Goal: Information Seeking & Learning: Learn about a topic

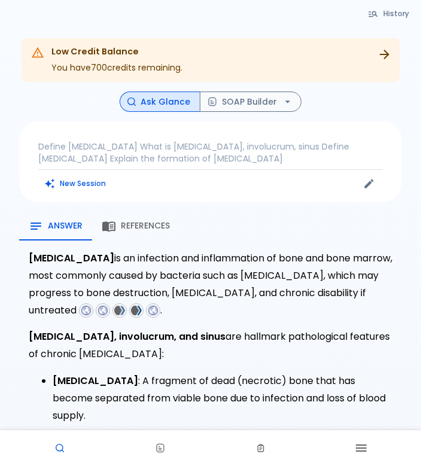
click at [402, 11] on button "History" at bounding box center [389, 13] width 54 height 17
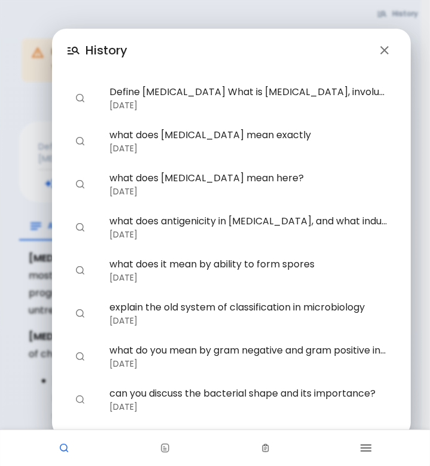
drag, startPoint x: 201, startPoint y: 301, endPoint x: 375, endPoint y: 255, distance: 179.6
click at [375, 255] on ul "Define [MEDICAL_DATA] What is [MEDICAL_DATA], involucrum, sinus Define [MEDICAL…" at bounding box center [231, 292] width 330 height 441
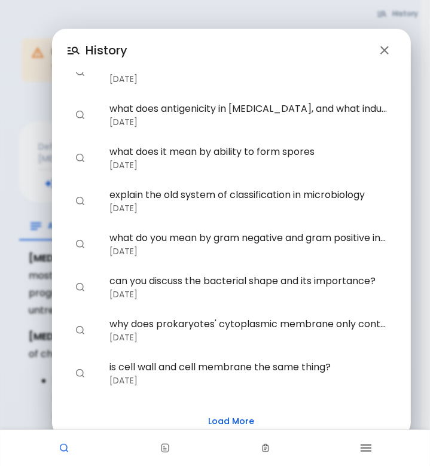
scroll to position [101, 0]
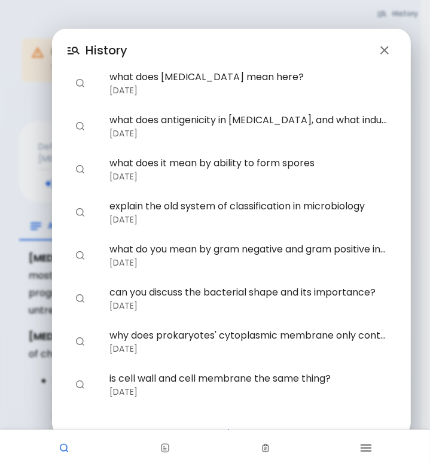
drag, startPoint x: 277, startPoint y: 122, endPoint x: 284, endPoint y: 122, distance: 7.2
click at [278, 121] on span "what does antigenicity in [MEDICAL_DATA], and what induces [MEDICAL_DATA]?" at bounding box center [249, 120] width 278 height 14
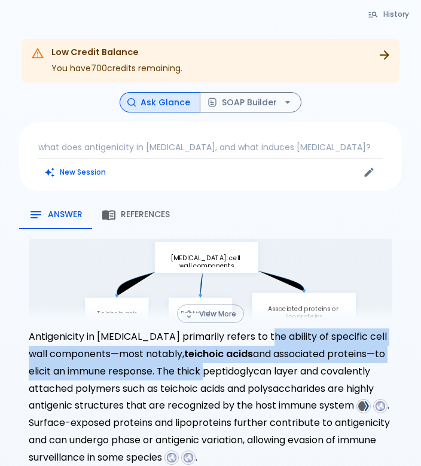
drag, startPoint x: 268, startPoint y: 348, endPoint x: 268, endPoint y: 337, distance: 10.8
click at [268, 336] on p "Antigenicity in [MEDICAL_DATA] primarily refers to the ability of specific cell…" at bounding box center [211, 398] width 364 height 138
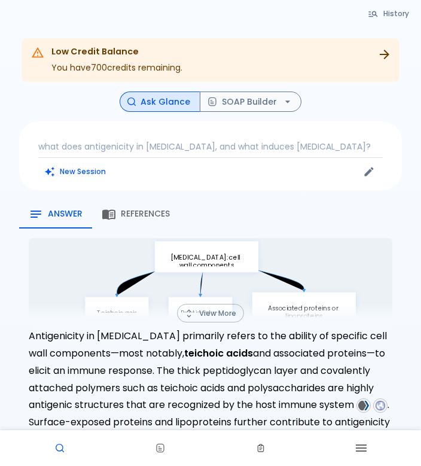
drag, startPoint x: 268, startPoint y: 337, endPoint x: 327, endPoint y: 383, distance: 74.2
click at [327, 384] on p "Antigenicity in [MEDICAL_DATA] primarily refers to the ability of specific cell…" at bounding box center [211, 397] width 364 height 138
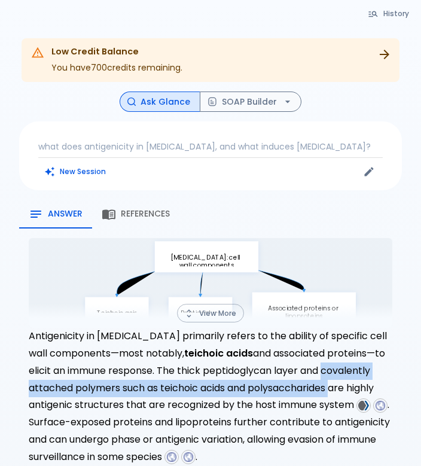
drag, startPoint x: 327, startPoint y: 383, endPoint x: 402, endPoint y: 377, distance: 75.7
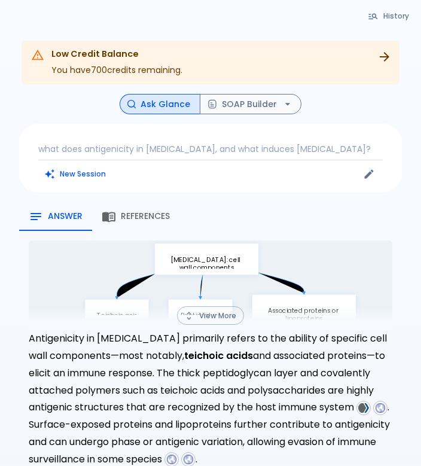
drag, startPoint x: 366, startPoint y: 403, endPoint x: 360, endPoint y: 421, distance: 18.8
click at [363, 422] on p "Antigenicity in [MEDICAL_DATA] primarily refers to the ability of specific cell…" at bounding box center [211, 399] width 364 height 138
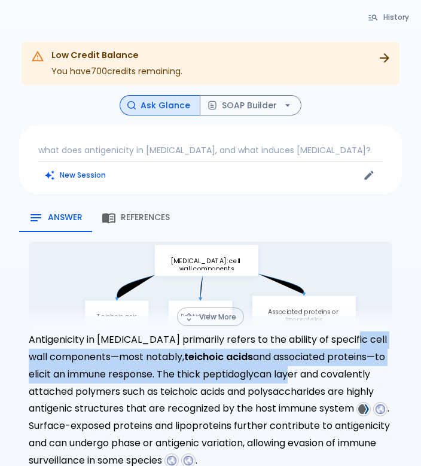
drag, startPoint x: 349, startPoint y: 368, endPoint x: 362, endPoint y: 324, distance: 45.5
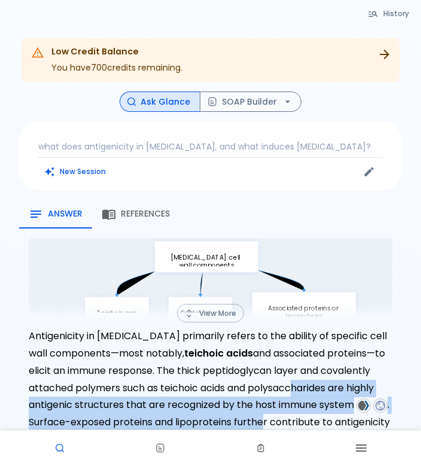
drag, startPoint x: 362, startPoint y: 324, endPoint x: 355, endPoint y: 349, distance: 26.0
click at [353, 354] on p "Antigenicity in [MEDICAL_DATA] primarily refers to the ability of specific cell…" at bounding box center [211, 397] width 364 height 138
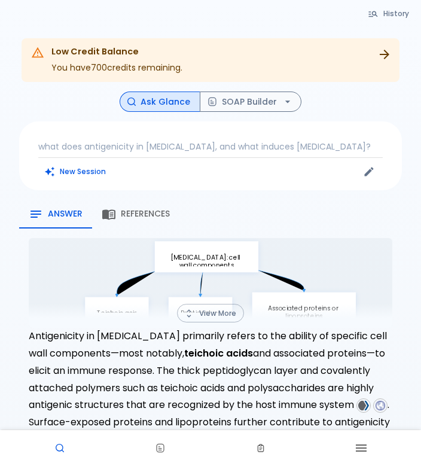
drag, startPoint x: 20, startPoint y: 296, endPoint x: 19, endPoint y: 263, distance: 33.5
drag, startPoint x: 101, startPoint y: 299, endPoint x: 117, endPoint y: 244, distance: 58.1
click at [117, 246] on div "[MEDICAL_DATA] induction pathways [MEDICAL_DATA]: cell wall components Teichoic…" at bounding box center [211, 283] width 364 height 90
drag, startPoint x: 117, startPoint y: 244, endPoint x: 304, endPoint y: 217, distance: 188.6
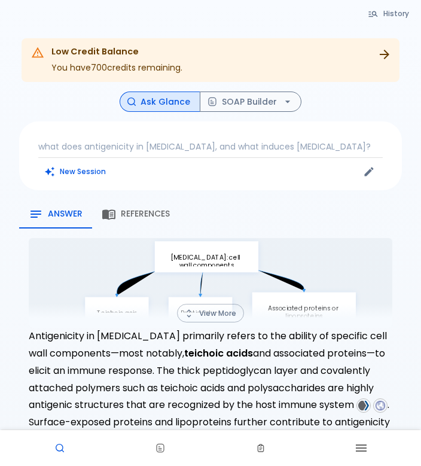
click at [305, 222] on div "Answer References" at bounding box center [210, 214] width 383 height 29
drag, startPoint x: 323, startPoint y: 225, endPoint x: 348, endPoint y: 168, distance: 61.9
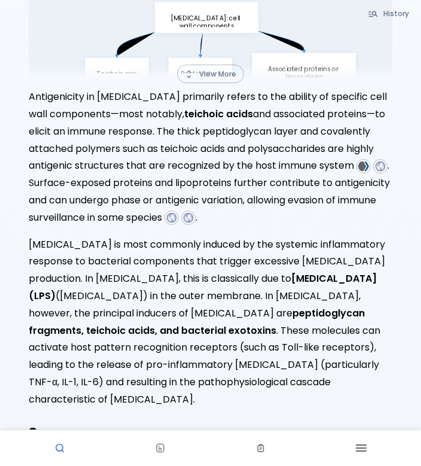
scroll to position [249, 0]
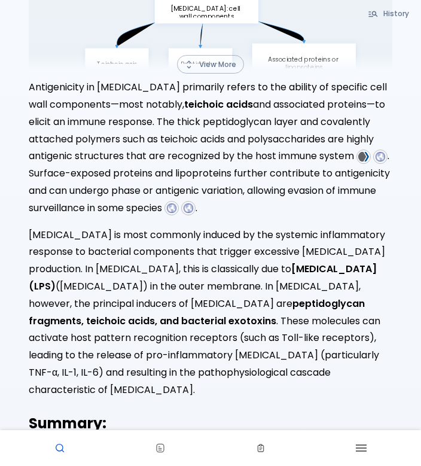
click at [0, 263] on div "Low Credit Balance You have 700 credits remaining. Upgrade Plan History Ask Gla…" at bounding box center [210, 204] width 421 height 906
click at [0, 264] on div "Low Credit Balance You have 700 credits remaining. Upgrade Plan History Ask Gla…" at bounding box center [210, 204] width 421 height 906
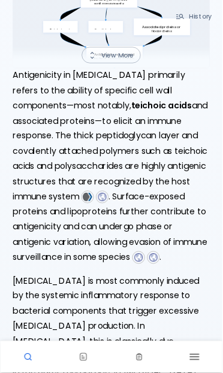
scroll to position [261, 0]
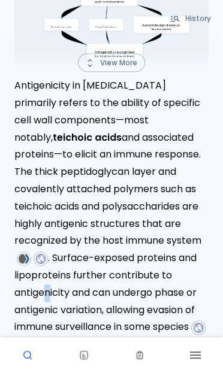
drag, startPoint x: 284, startPoint y: 119, endPoint x: 48, endPoint y: 301, distance: 297.9
click at [48, 301] on p "Antigenicity in [MEDICAL_DATA] primarily refers to the ability of specific cell…" at bounding box center [111, 215] width 194 height 276
drag, startPoint x: 48, startPoint y: 301, endPoint x: 180, endPoint y: 198, distance: 166.7
click at [185, 197] on p "Antigenicity in [MEDICAL_DATA] primarily refers to the ability of specific cell…" at bounding box center [111, 215] width 194 height 276
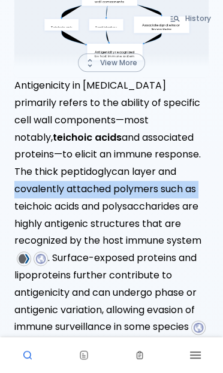
drag, startPoint x: 221, startPoint y: 168, endPoint x: 214, endPoint y: 181, distance: 15.0
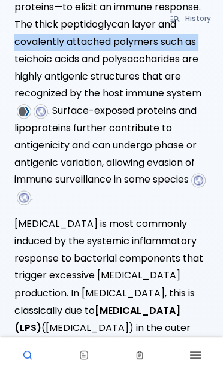
scroll to position [411, 0]
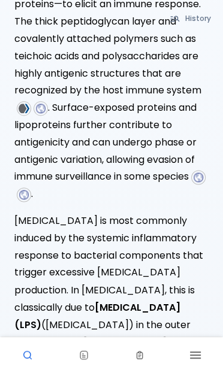
click at [218, 229] on div "Low Credit Balance You have 700 credits remaining. Upgrade Plan History Ask Gla…" at bounding box center [111, 254] width 223 height 1330
drag, startPoint x: 218, startPoint y: 229, endPoint x: 211, endPoint y: 238, distance: 11.5
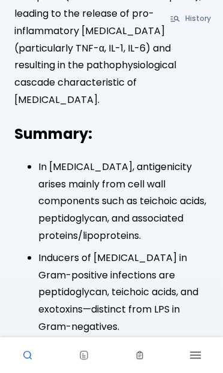
scroll to position [805, 0]
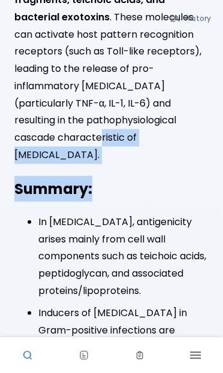
drag, startPoint x: 123, startPoint y: 121, endPoint x: 125, endPoint y: 163, distance: 42.6
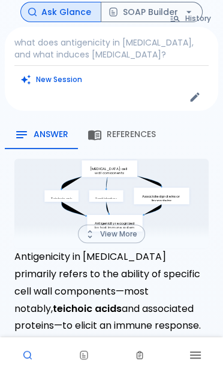
scroll to position [80, 0]
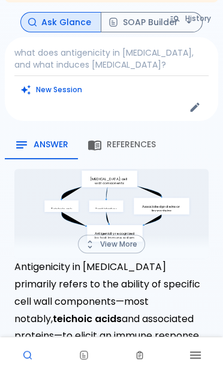
click at [208, 16] on button "History" at bounding box center [190, 18] width 54 height 17
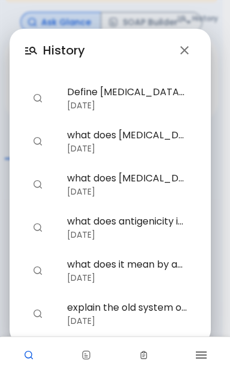
click at [104, 141] on span "what does [MEDICAL_DATA] mean exactly" at bounding box center [127, 135] width 120 height 14
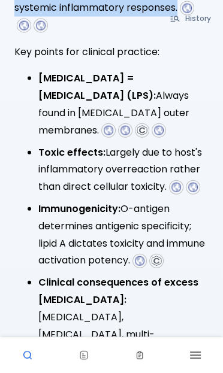
scroll to position [771, 0]
